Goal: Task Accomplishment & Management: Complete application form

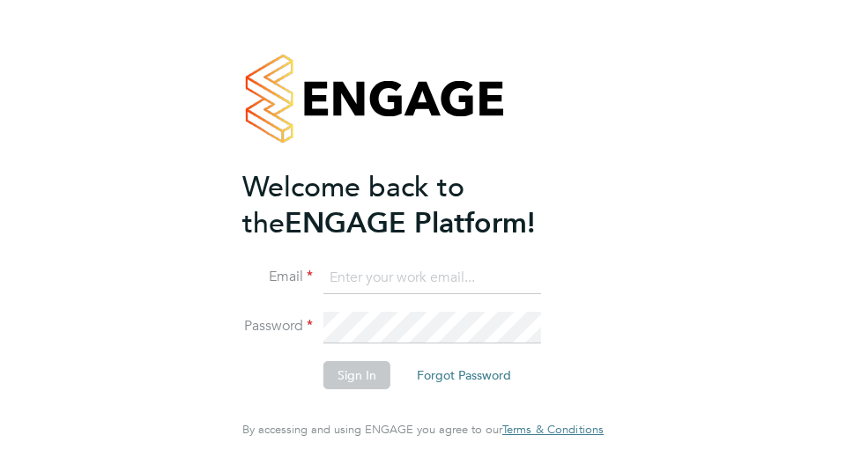
click at [416, 277] on input at bounding box center [432, 279] width 218 height 32
type input "[EMAIL_ADDRESS][PERSON_NAME][DOMAIN_NAME]"
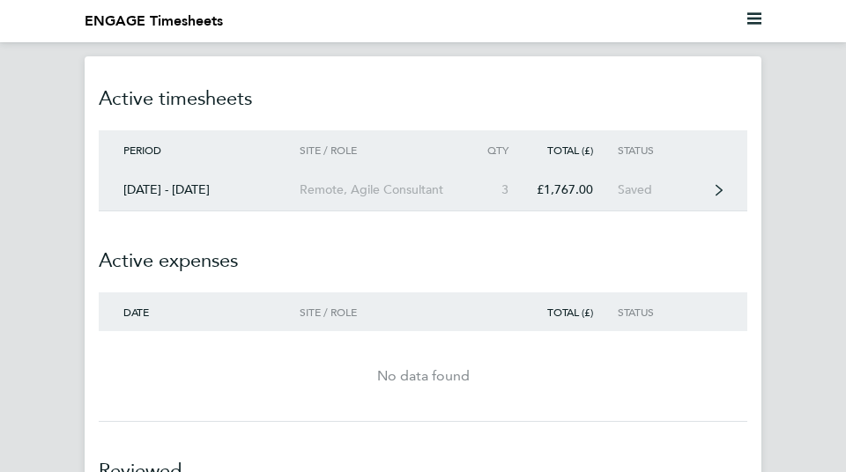
click at [713, 186] on link "[DATE] - [DATE] Remote, Agile Consultant 3 £1,767.00 Saved" at bounding box center [423, 190] width 649 height 42
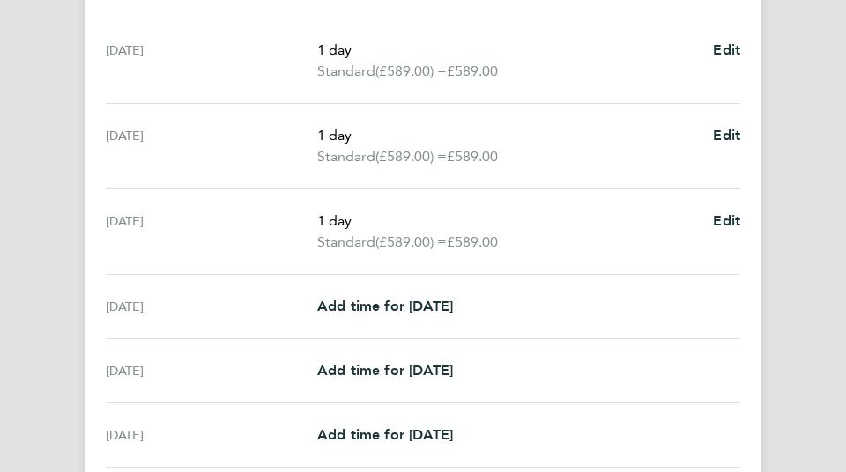
scroll to position [505, 0]
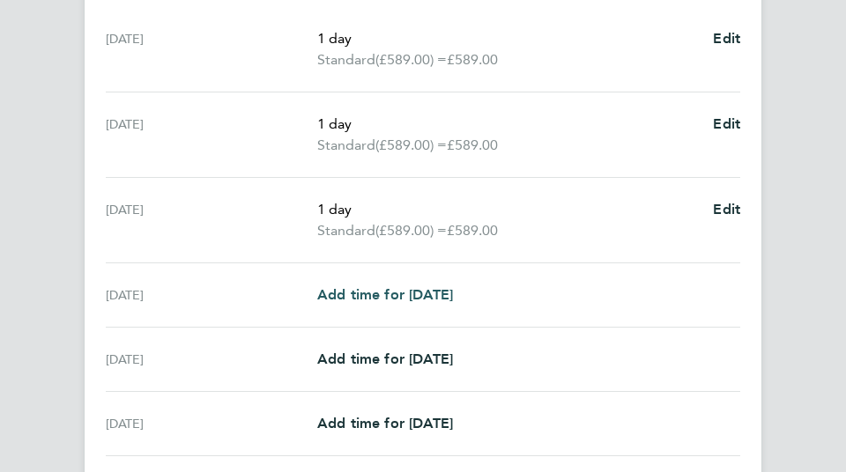
click at [453, 289] on span "Add time for [DATE]" at bounding box center [385, 294] width 136 height 17
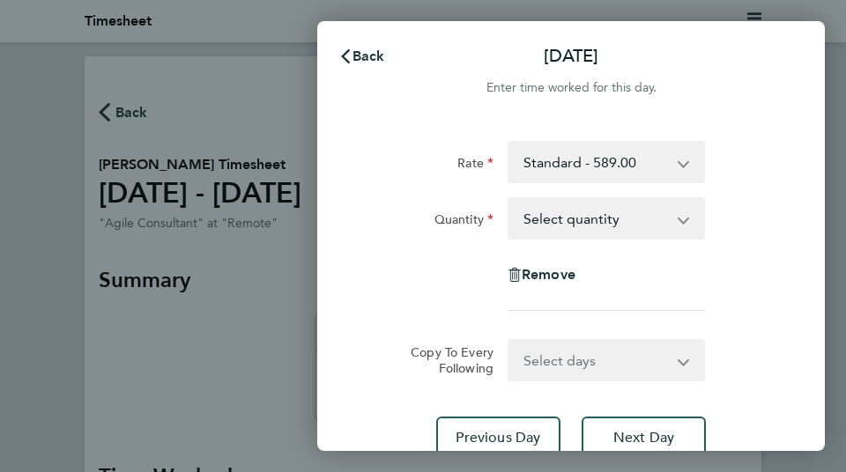
click at [681, 230] on select "Select quantity 0.5 1" at bounding box center [595, 218] width 173 height 39
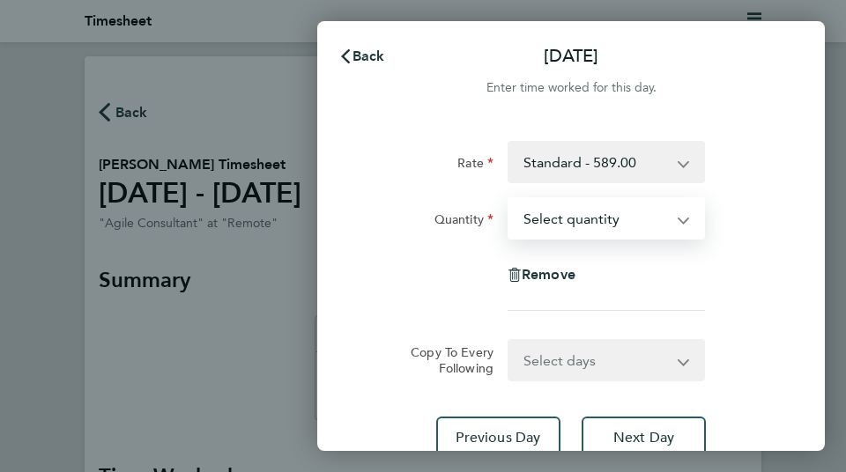
select select "1"
click at [509, 199] on select "Select quantity 0.5 1" at bounding box center [595, 218] width 173 height 39
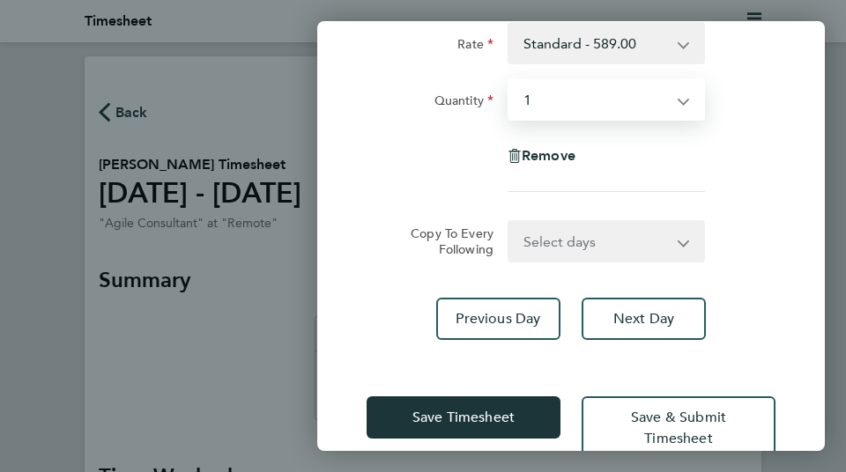
scroll to position [129, 0]
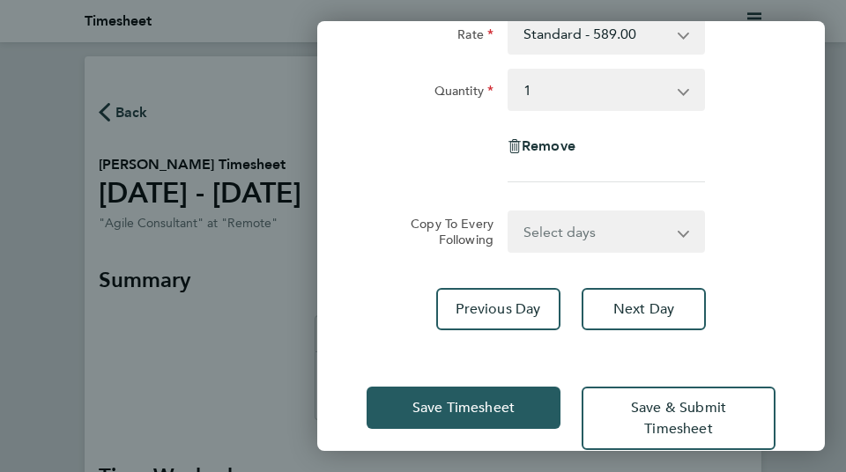
click at [489, 411] on span "Save Timesheet" at bounding box center [463, 408] width 102 height 18
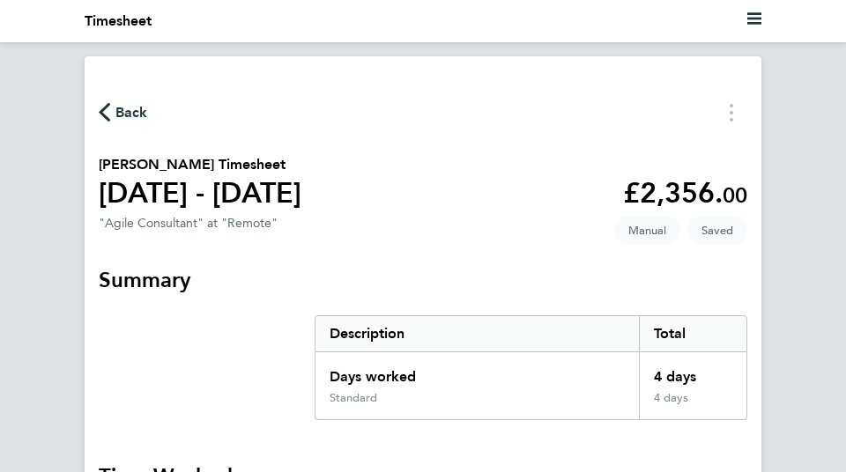
click at [135, 114] on span "Back" at bounding box center [131, 112] width 33 height 21
